Goal: Check status: Check status

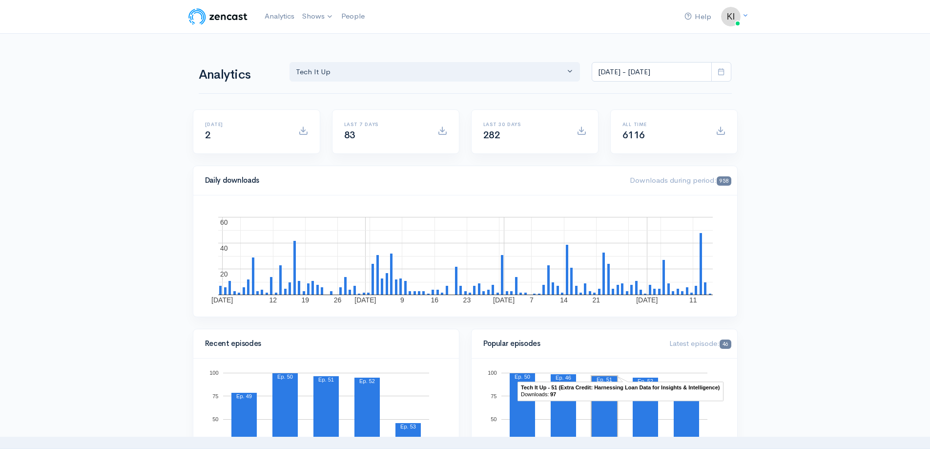
select select "7109"
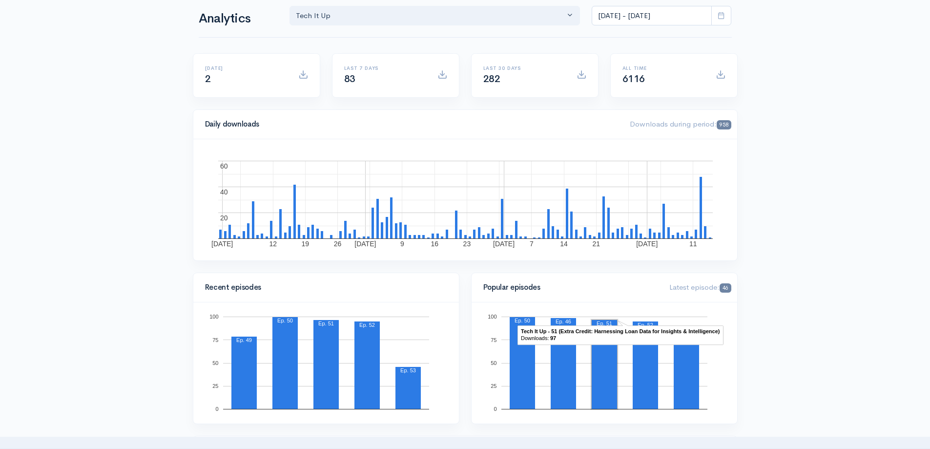
scroll to position [977, 0]
click at [723, 16] on icon at bounding box center [721, 15] width 7 height 7
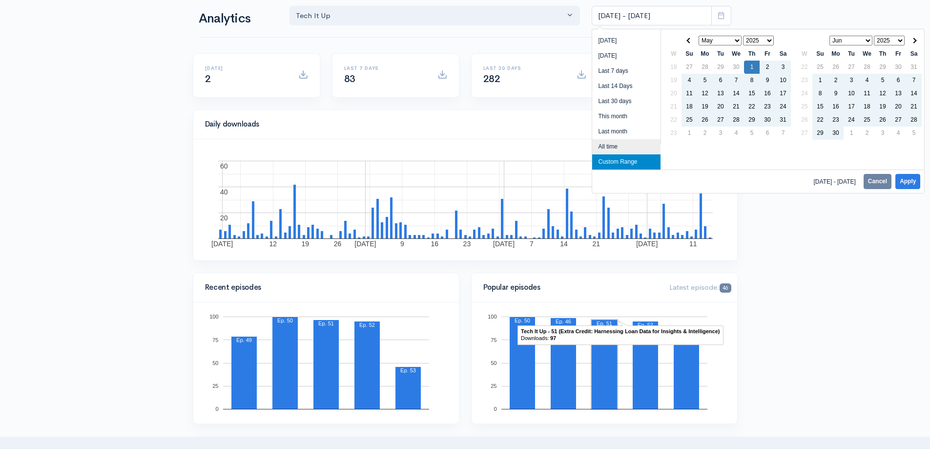
click at [618, 146] on li "All time" at bounding box center [626, 146] width 68 height 15
type input "[DATE] - [DATE]"
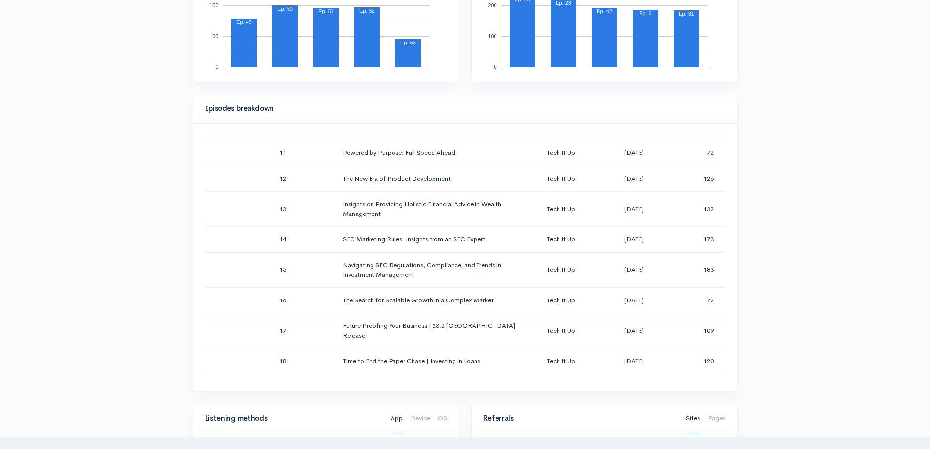
scroll to position [0, 0]
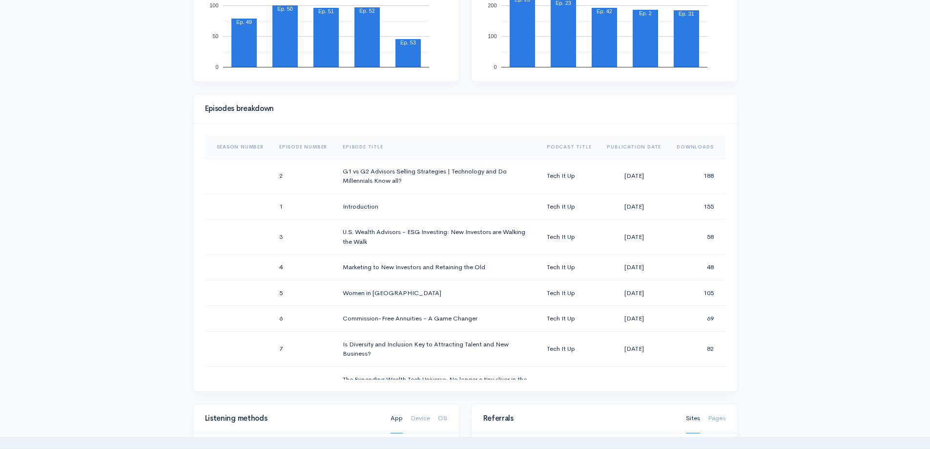
click at [635, 149] on th "Publication Date" at bounding box center [634, 146] width 70 height 23
click at [635, 149] on th "Publication Date" at bounding box center [630, 146] width 77 height 23
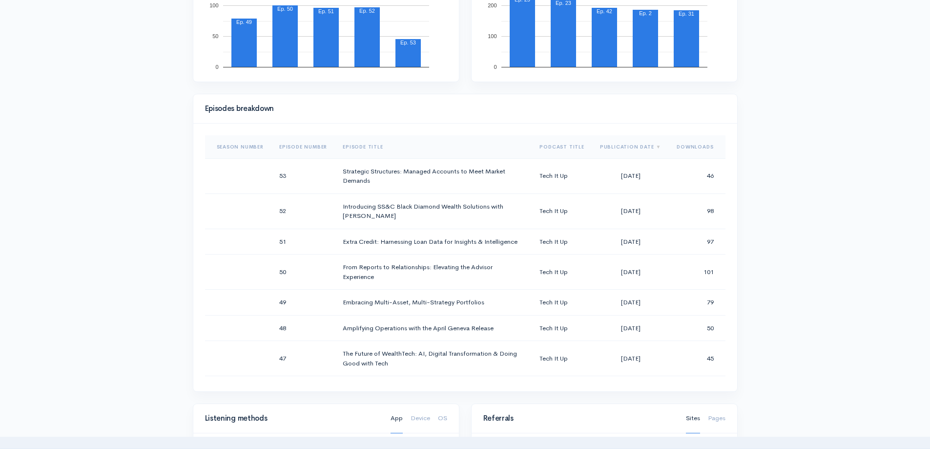
click at [690, 148] on th "Downloads" at bounding box center [697, 146] width 56 height 23
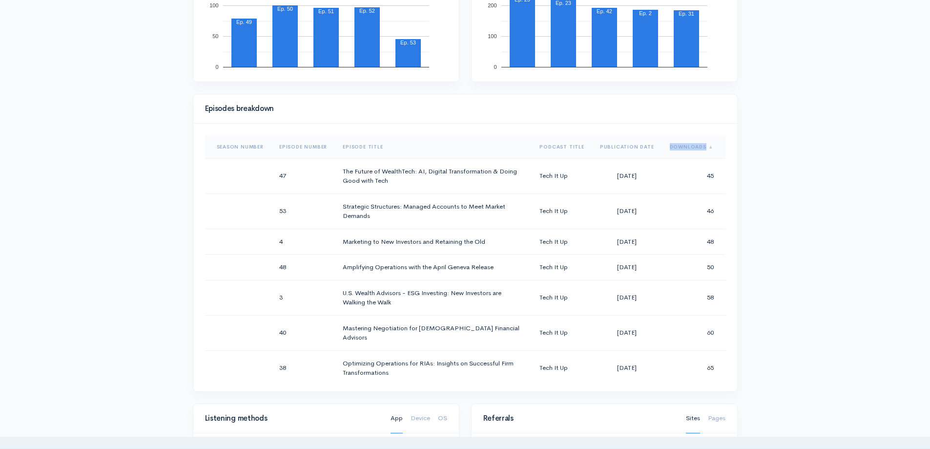
click at [690, 148] on th "Downloads" at bounding box center [693, 146] width 63 height 23
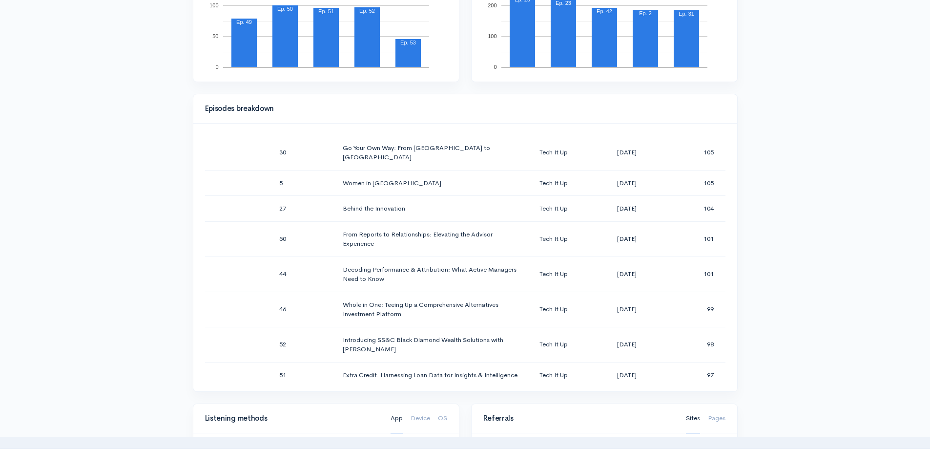
scroll to position [829, 0]
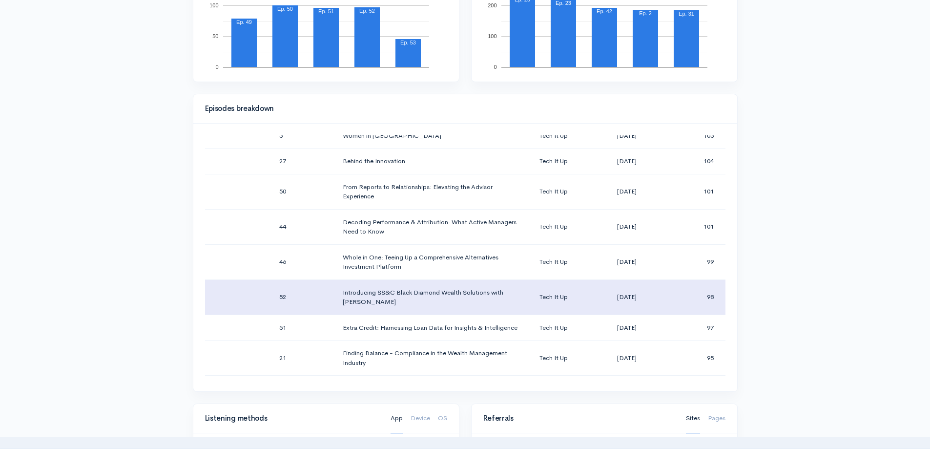
click at [690, 282] on td "98" at bounding box center [693, 296] width 63 height 35
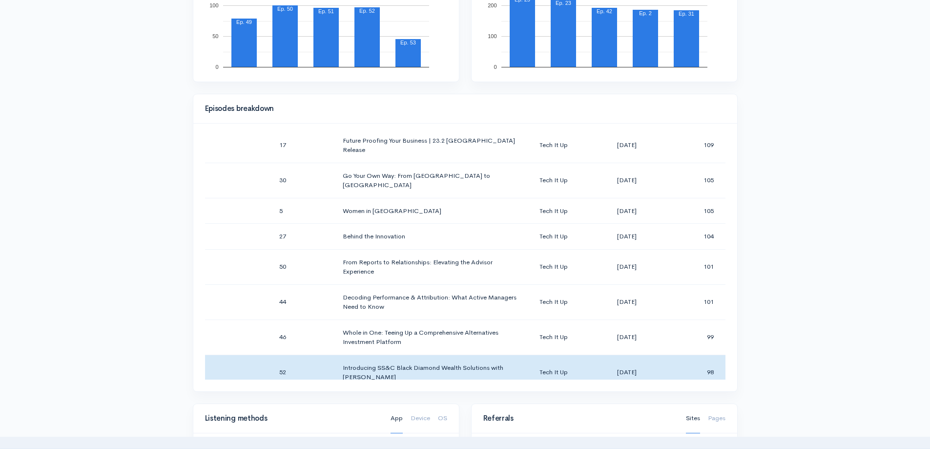
scroll to position [751, 0]
